Goal: Transaction & Acquisition: Obtain resource

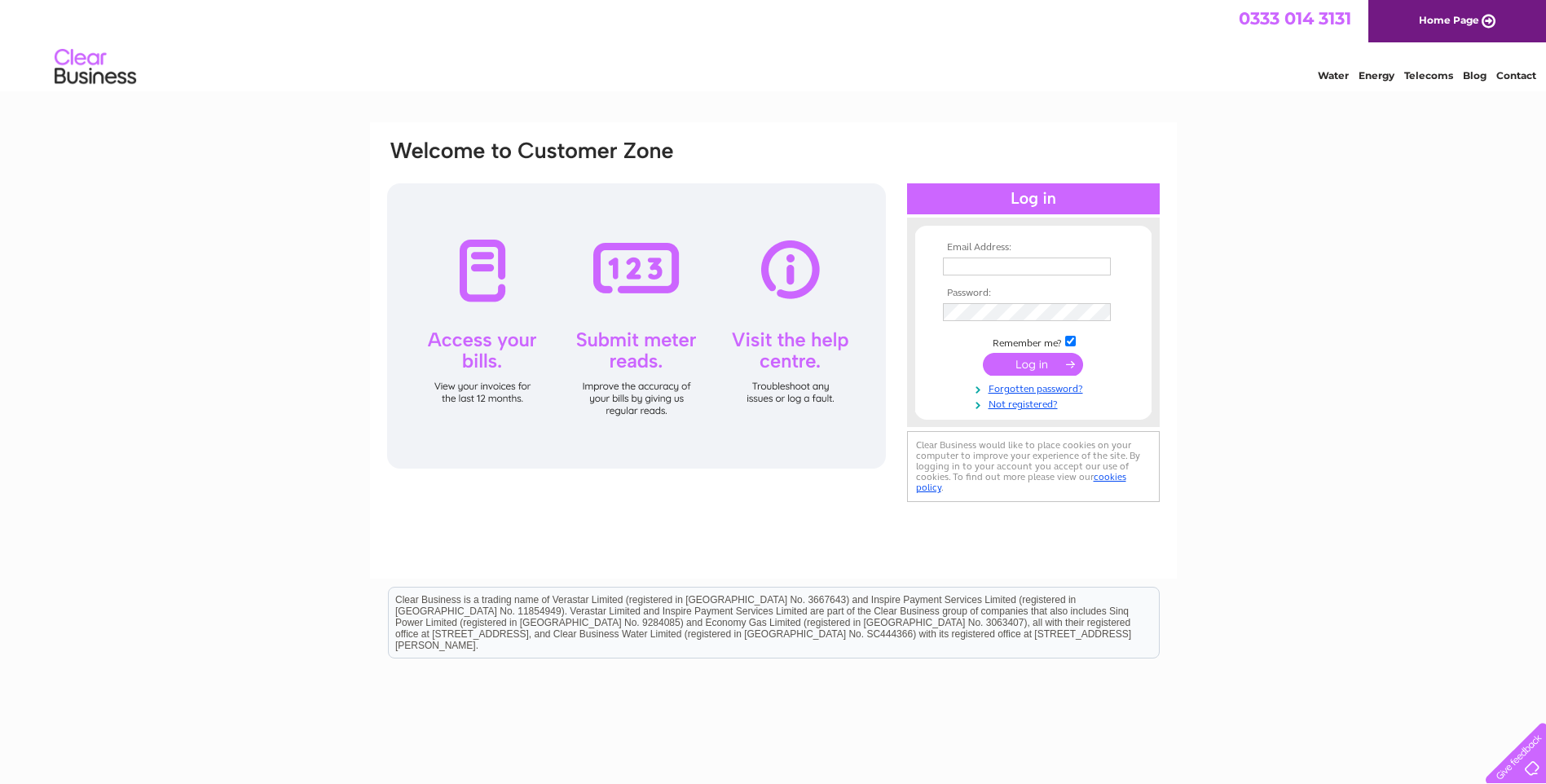
click at [970, 263] on input "text" at bounding box center [1027, 267] width 168 height 18
type input "warwick.stevenson@ntlworld.com"
click at [983, 354] on input "submit" at bounding box center [1033, 366] width 101 height 23
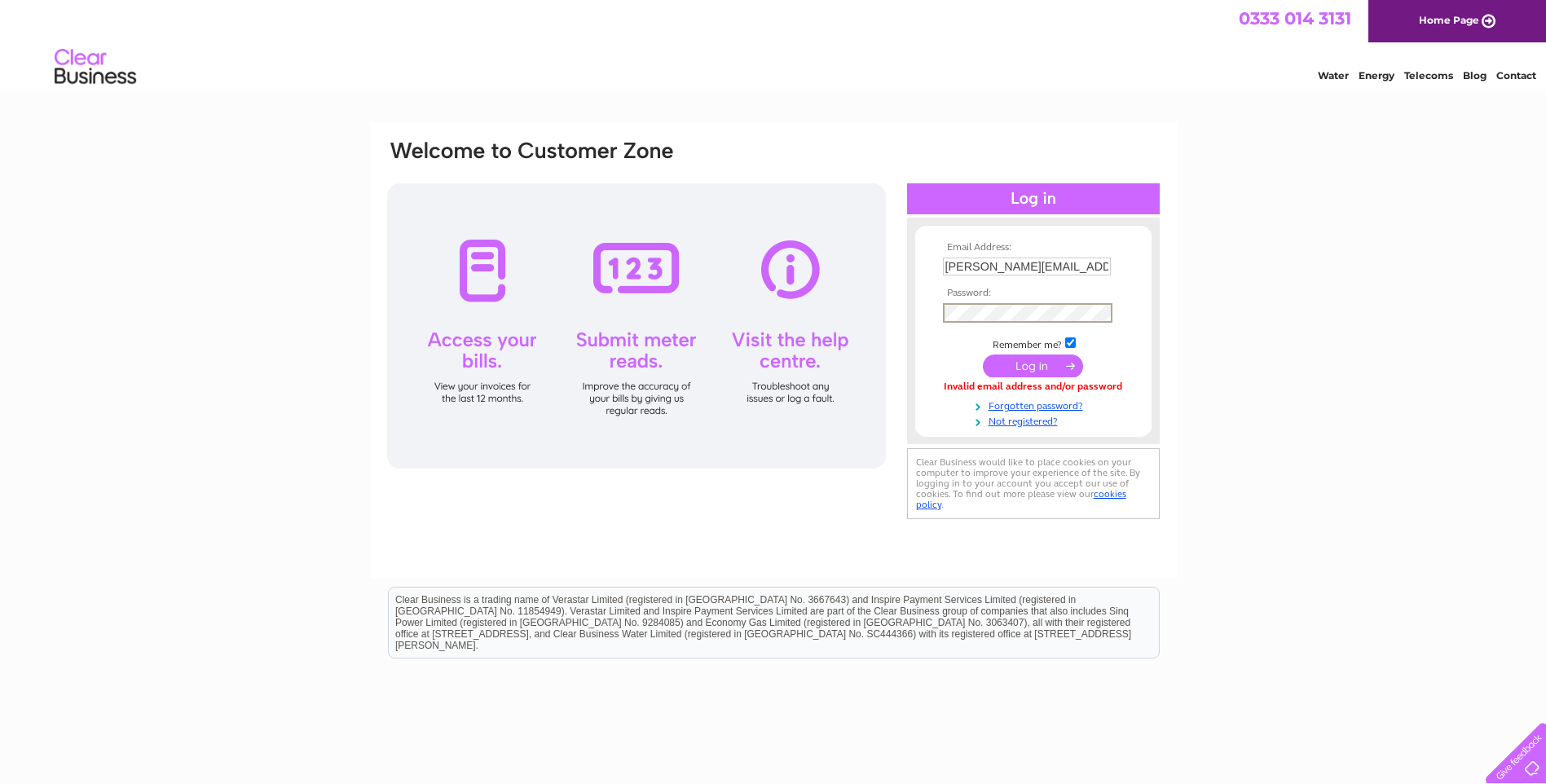
click at [983, 354] on input "submit" at bounding box center [1033, 366] width 101 height 23
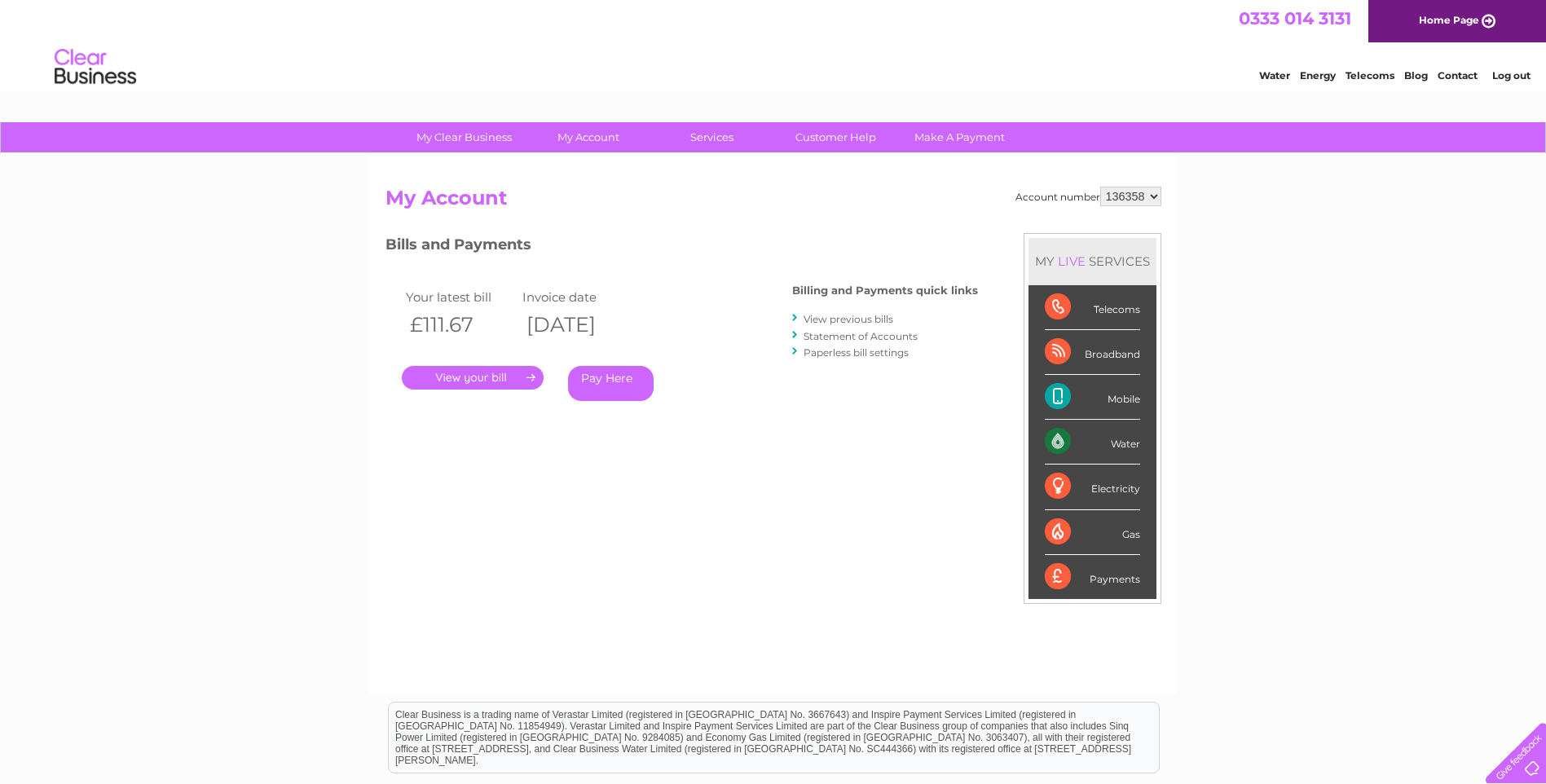
click at [844, 317] on link "View previous bills" at bounding box center [848, 319] width 90 height 12
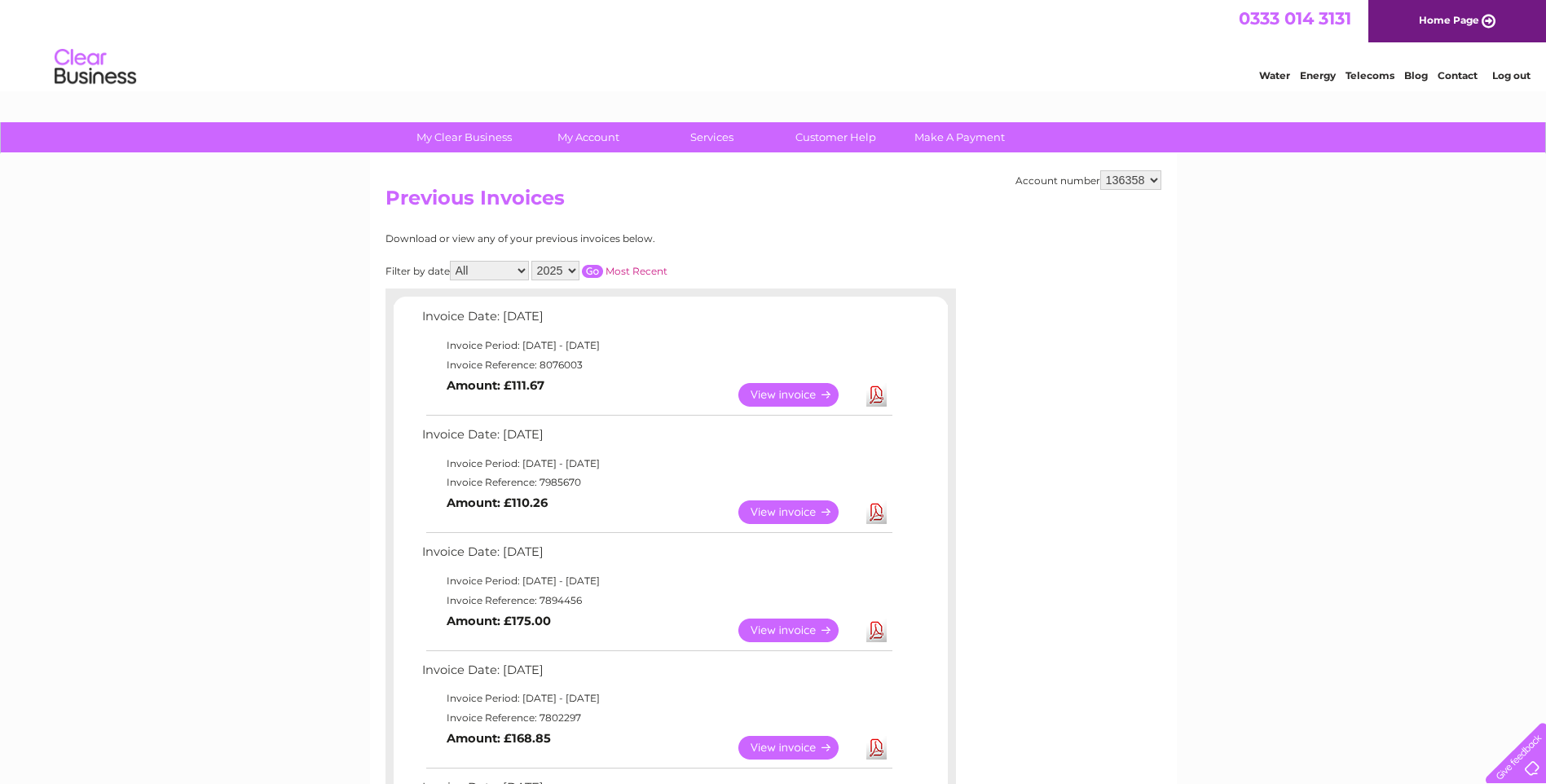
click at [875, 508] on link "Download" at bounding box center [876, 512] width 20 height 24
click at [783, 509] on link "View" at bounding box center [798, 512] width 120 height 24
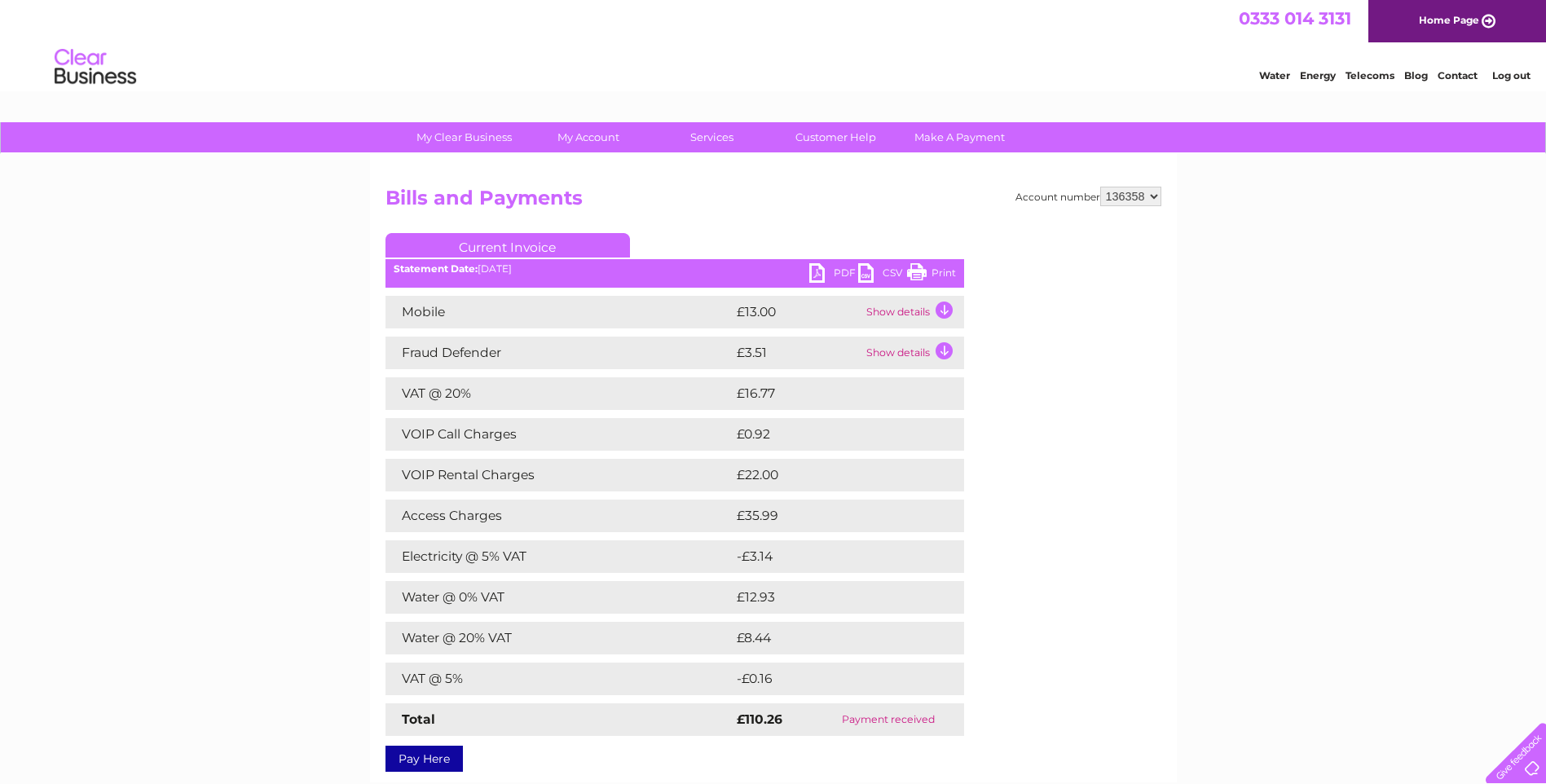
click at [812, 274] on link "PDF" at bounding box center [833, 275] width 49 height 24
click at [917, 270] on link "Print" at bounding box center [931, 275] width 49 height 24
click at [913, 275] on link "Print" at bounding box center [931, 275] width 49 height 24
